Goal: Find specific page/section: Find specific page/section

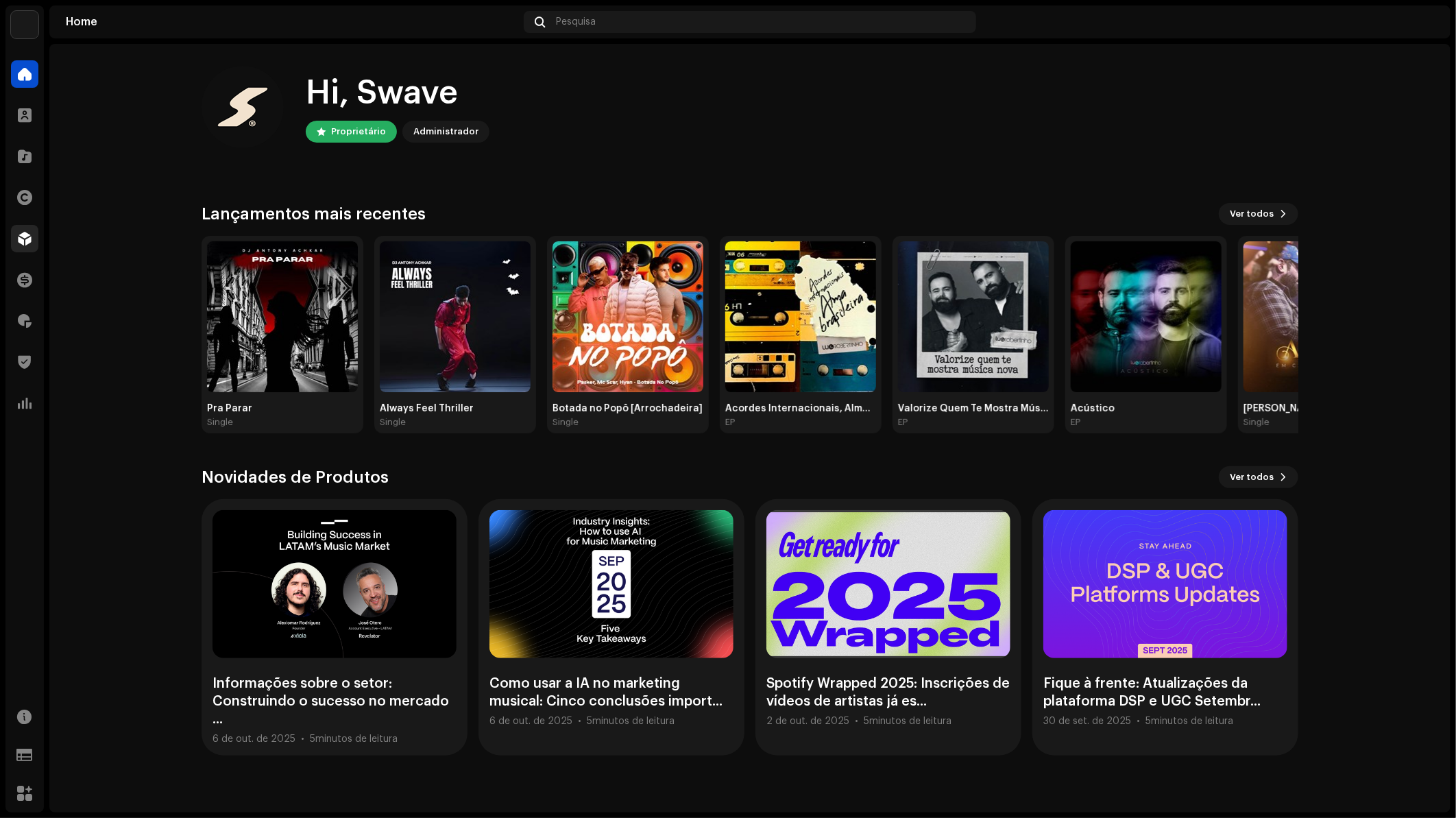
click at [23, 244] on span at bounding box center [24, 238] width 14 height 11
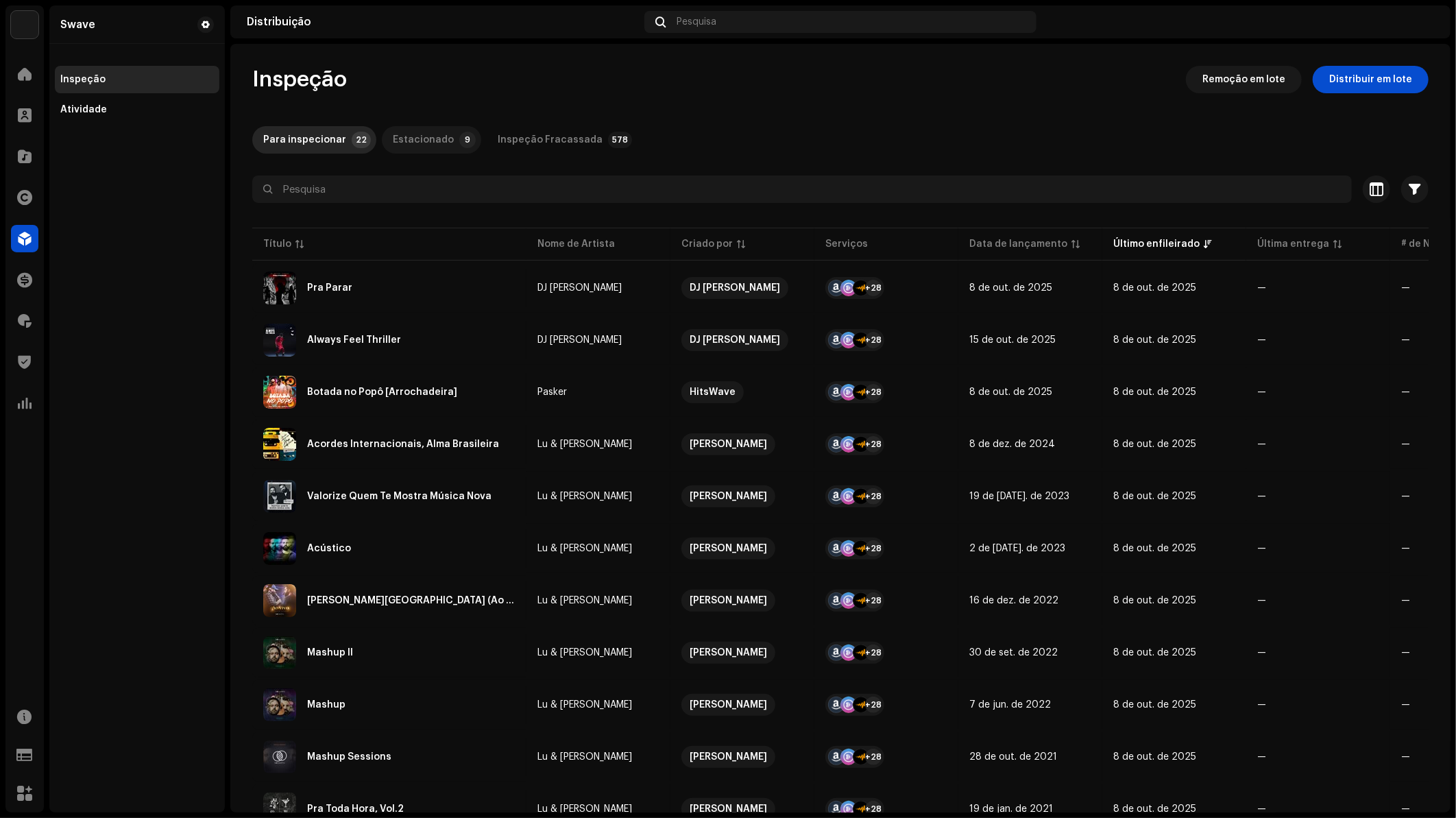
click at [423, 145] on div "Estacionado" at bounding box center [423, 140] width 61 height 28
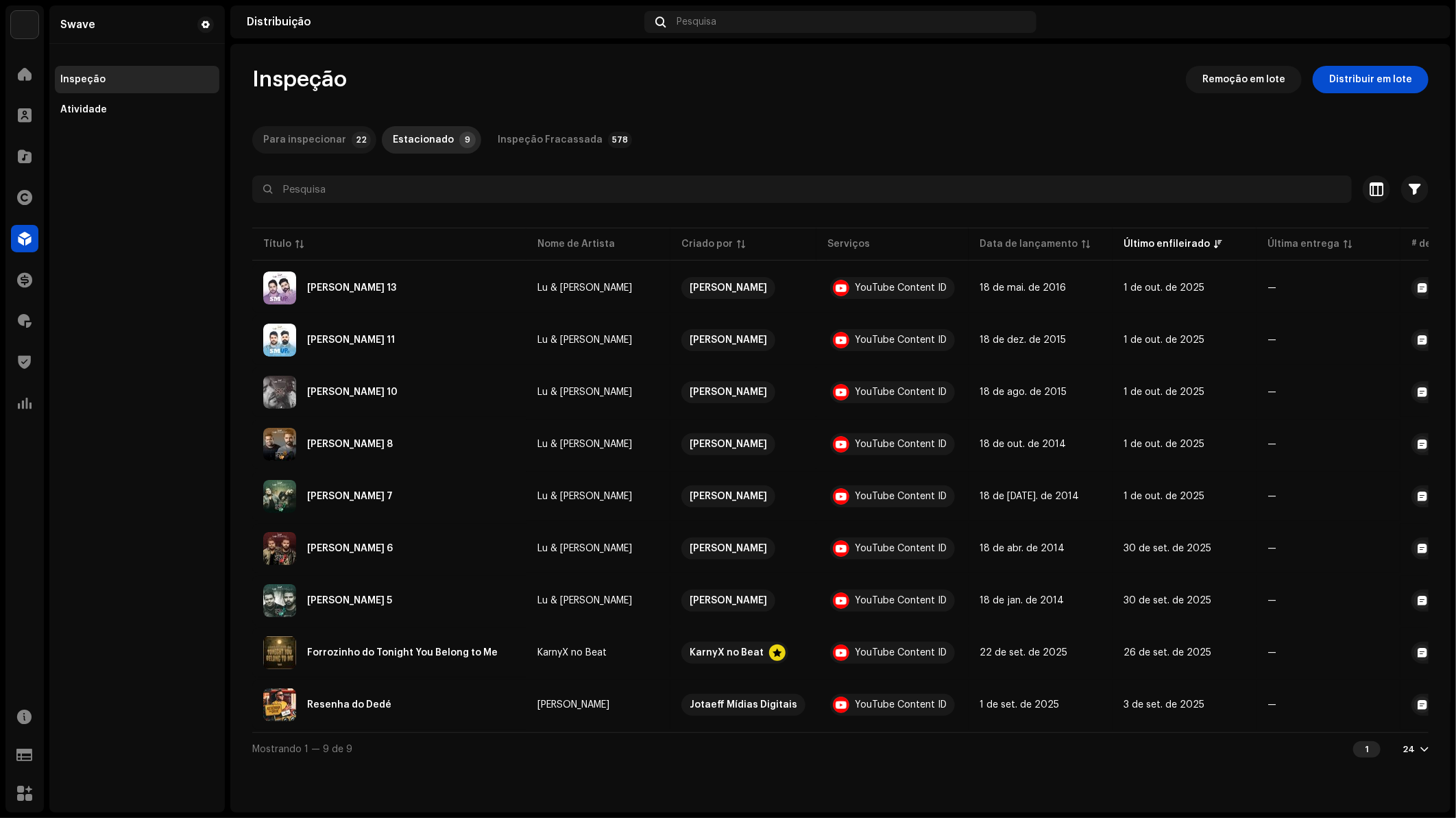
click at [295, 148] on div "Para inspecionar" at bounding box center [305, 140] width 83 height 28
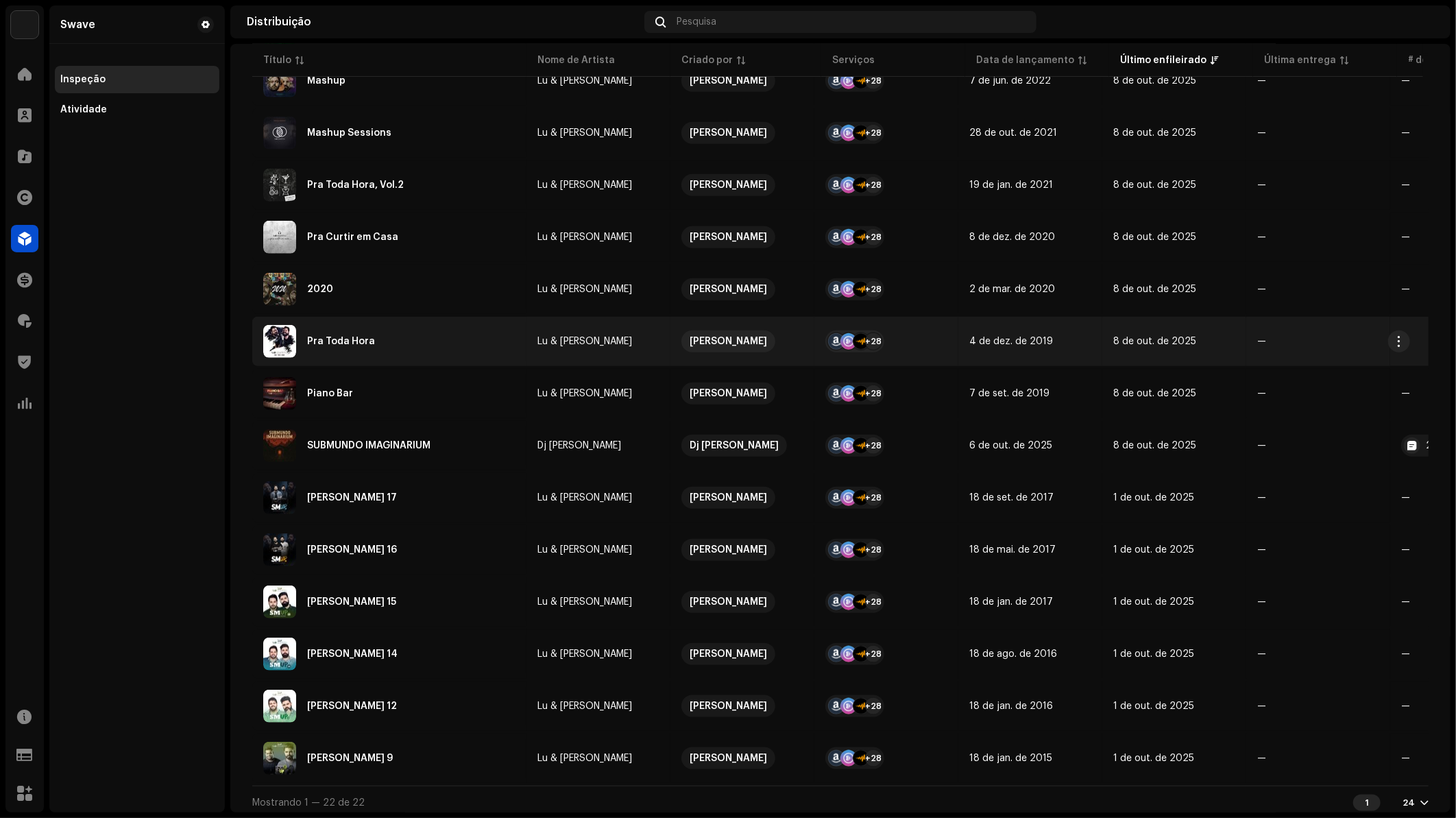
scroll to position [629, 0]
